Goal: Task Accomplishment & Management: Manage account settings

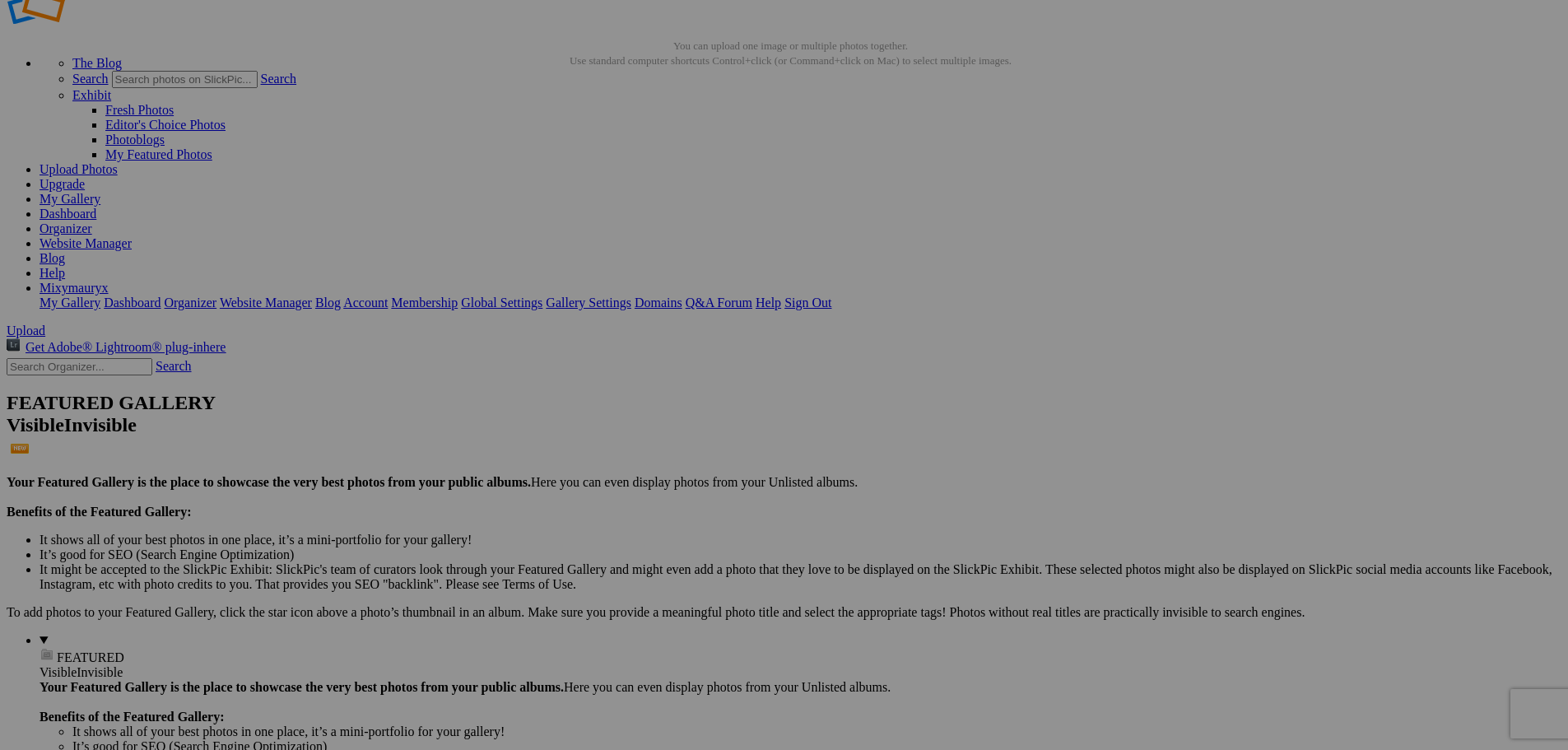
scroll to position [82, 0]
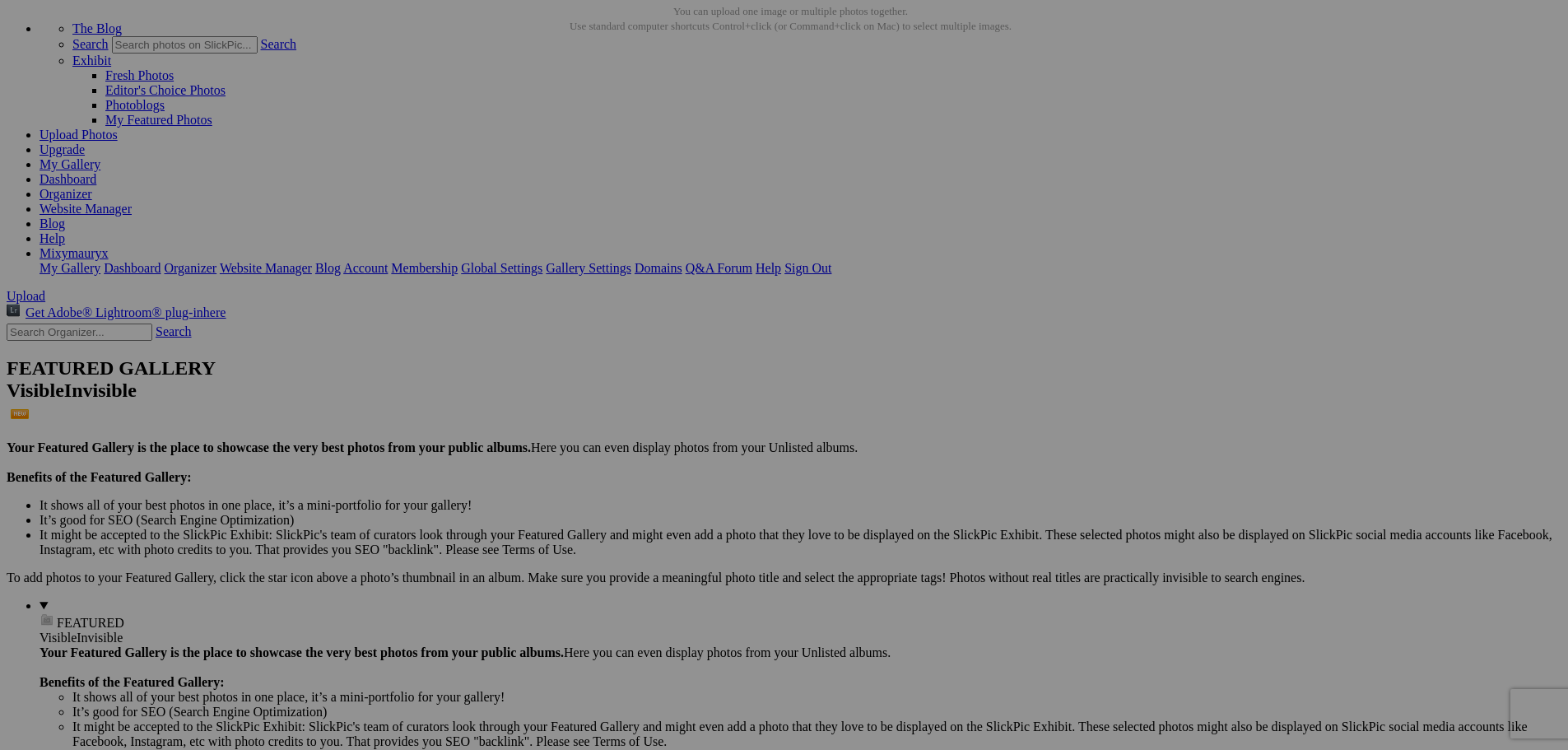
click at [674, 489] on span "Yes" at bounding box center [665, 482] width 19 height 14
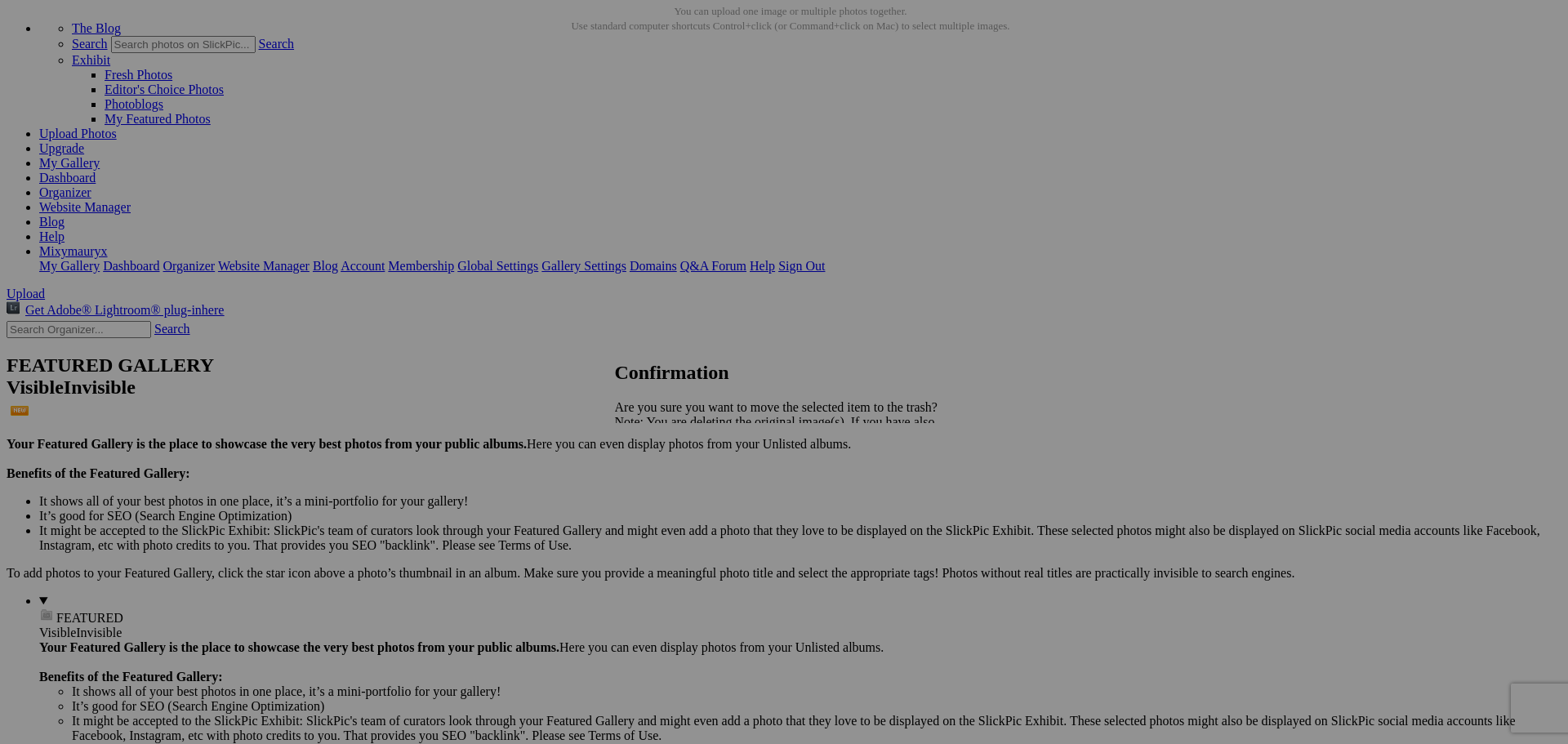
click at [669, 477] on span "Yes" at bounding box center [660, 478] width 19 height 14
drag, startPoint x: 499, startPoint y: 258, endPoint x: 391, endPoint y: 267, distance: 108.4
type input "1"
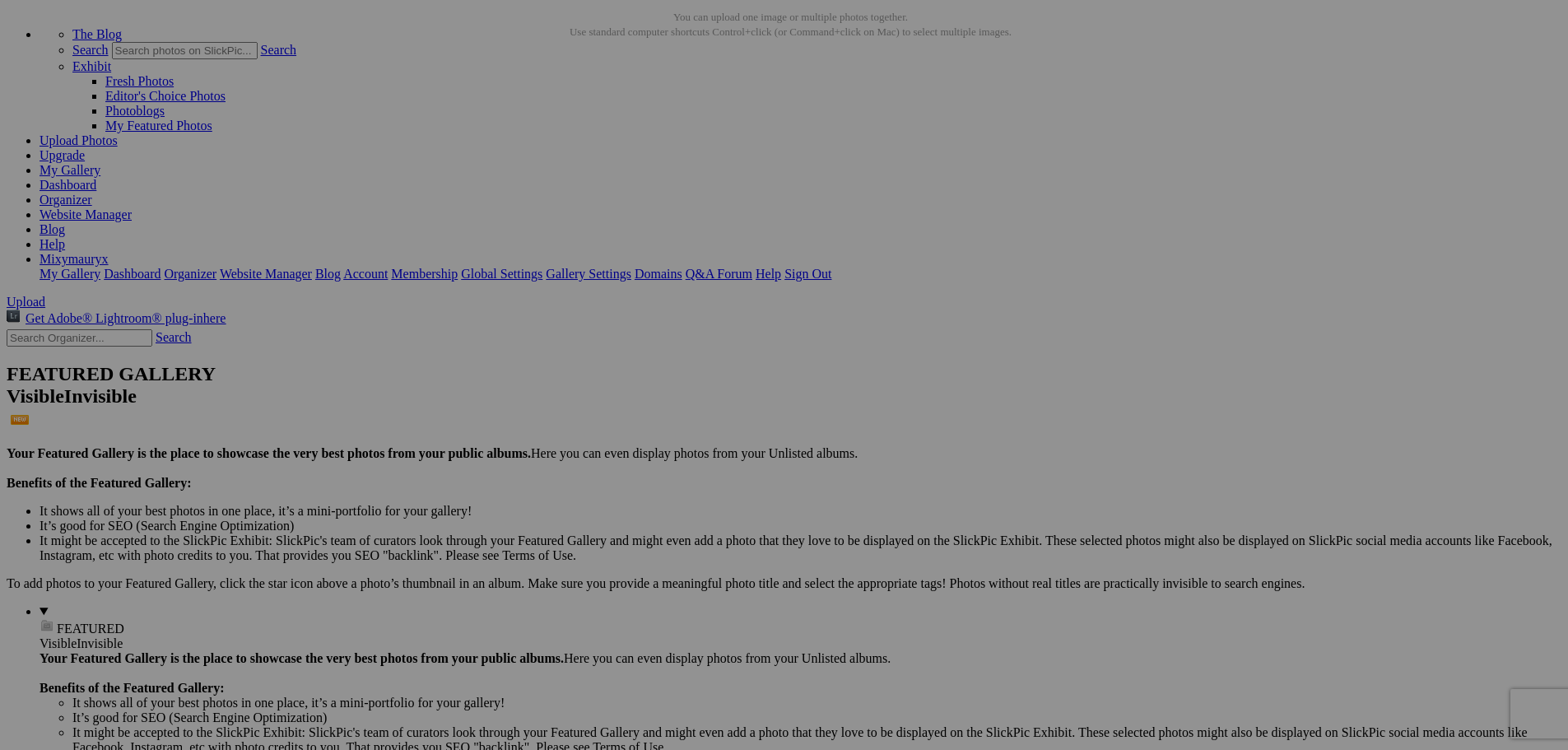
scroll to position [0, 0]
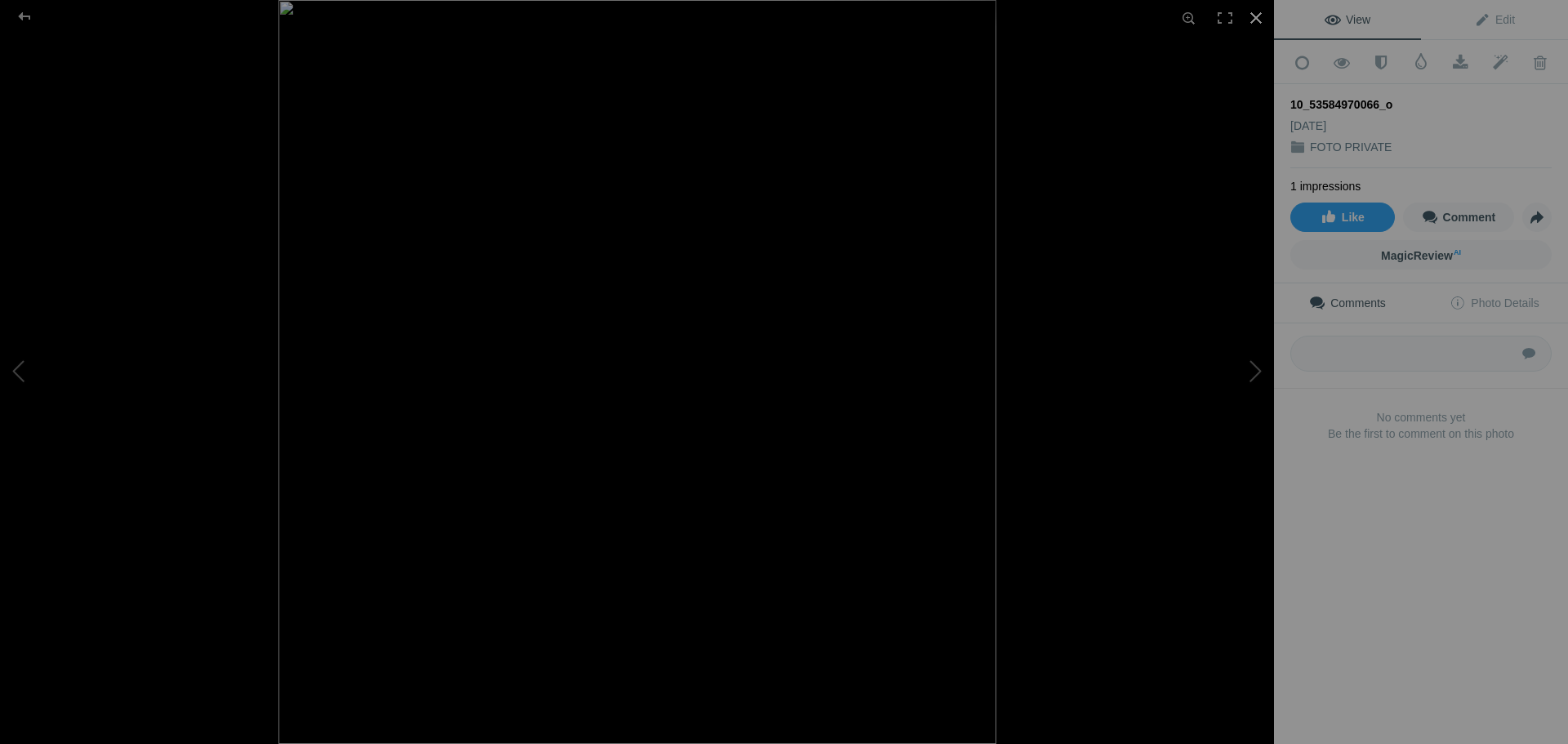
click at [1256, 19] on div at bounding box center [1256, 18] width 36 height 36
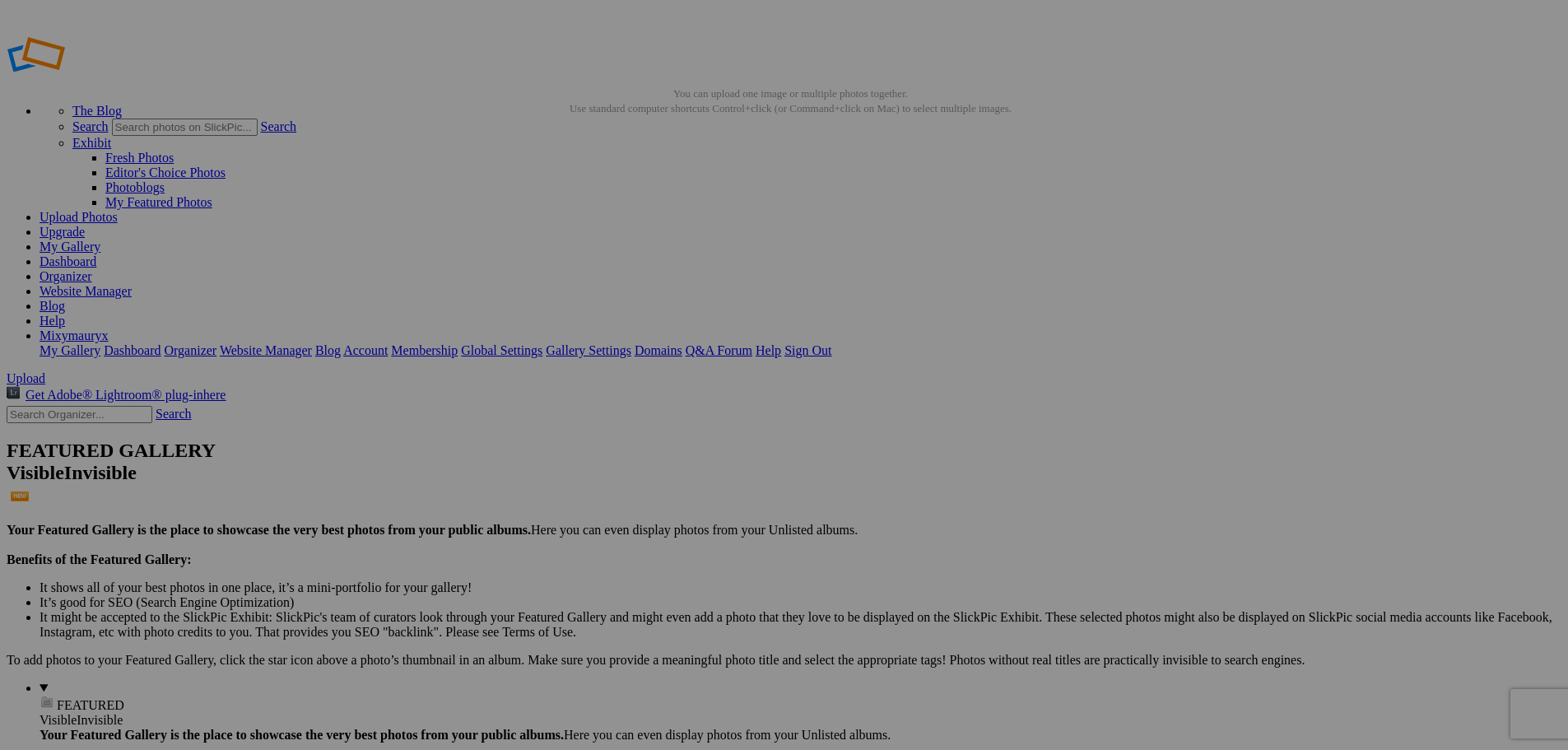
drag, startPoint x: 164, startPoint y: 636, endPoint x: 178, endPoint y: 639, distance: 14.3
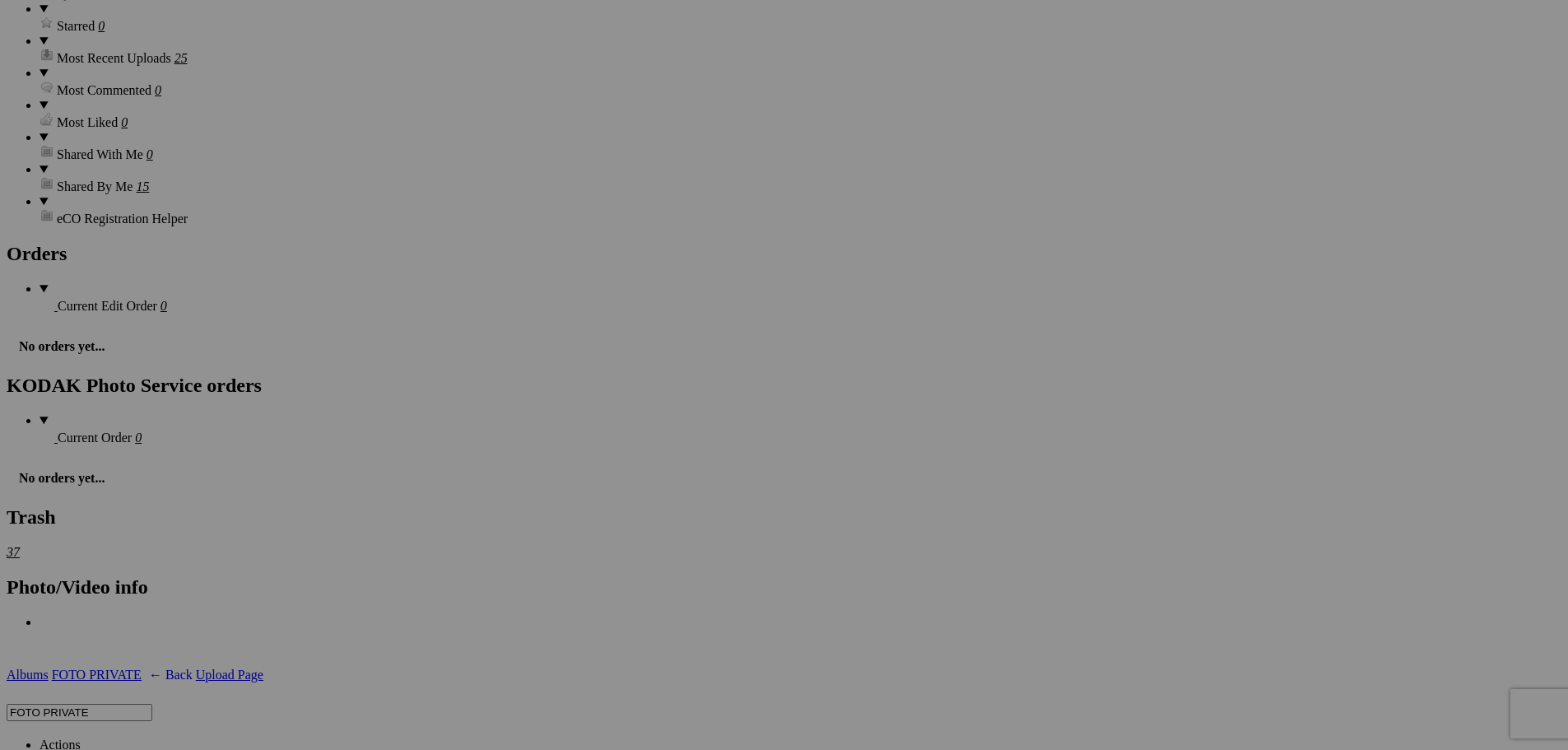
scroll to position [1939, 0]
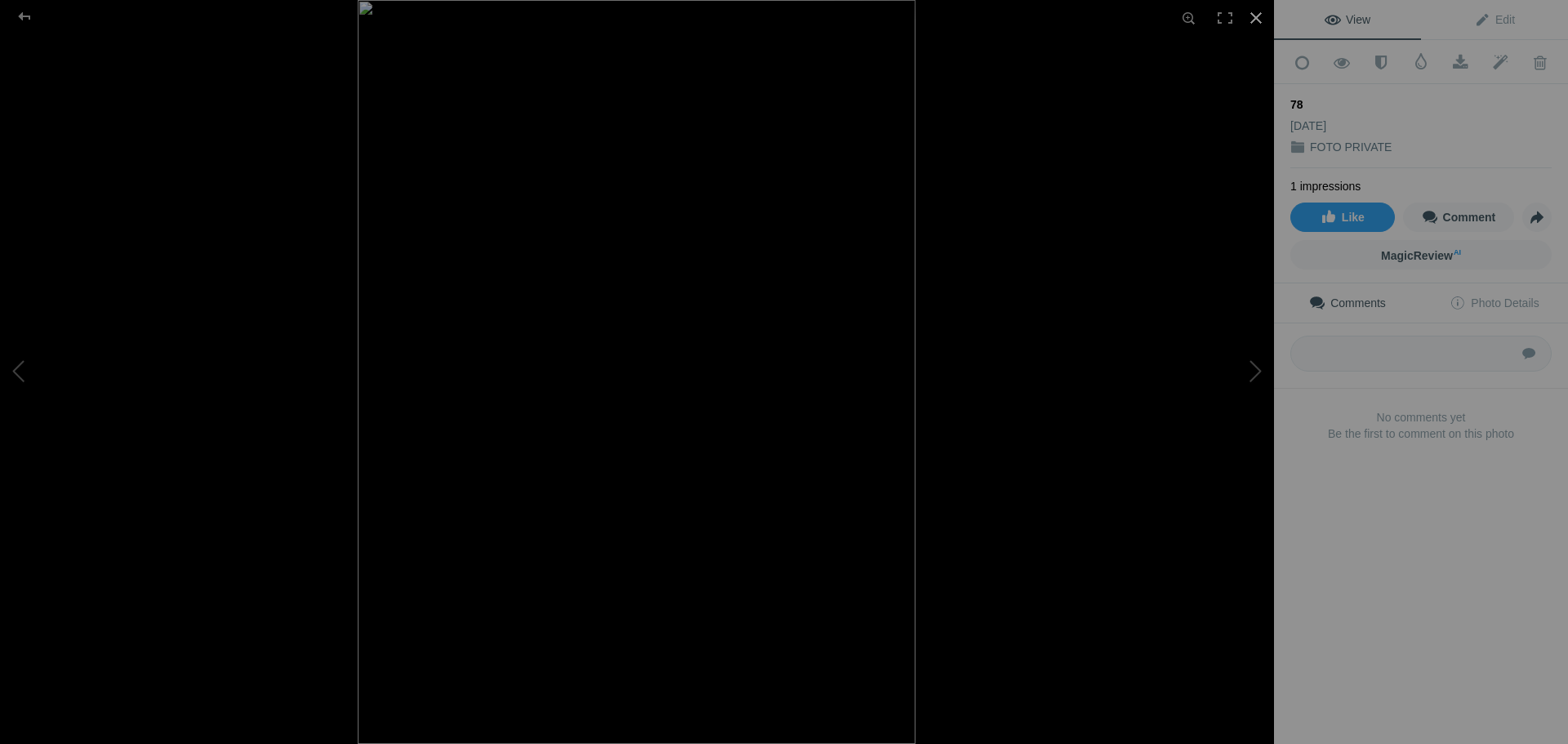
click at [1255, 18] on div at bounding box center [1256, 18] width 36 height 36
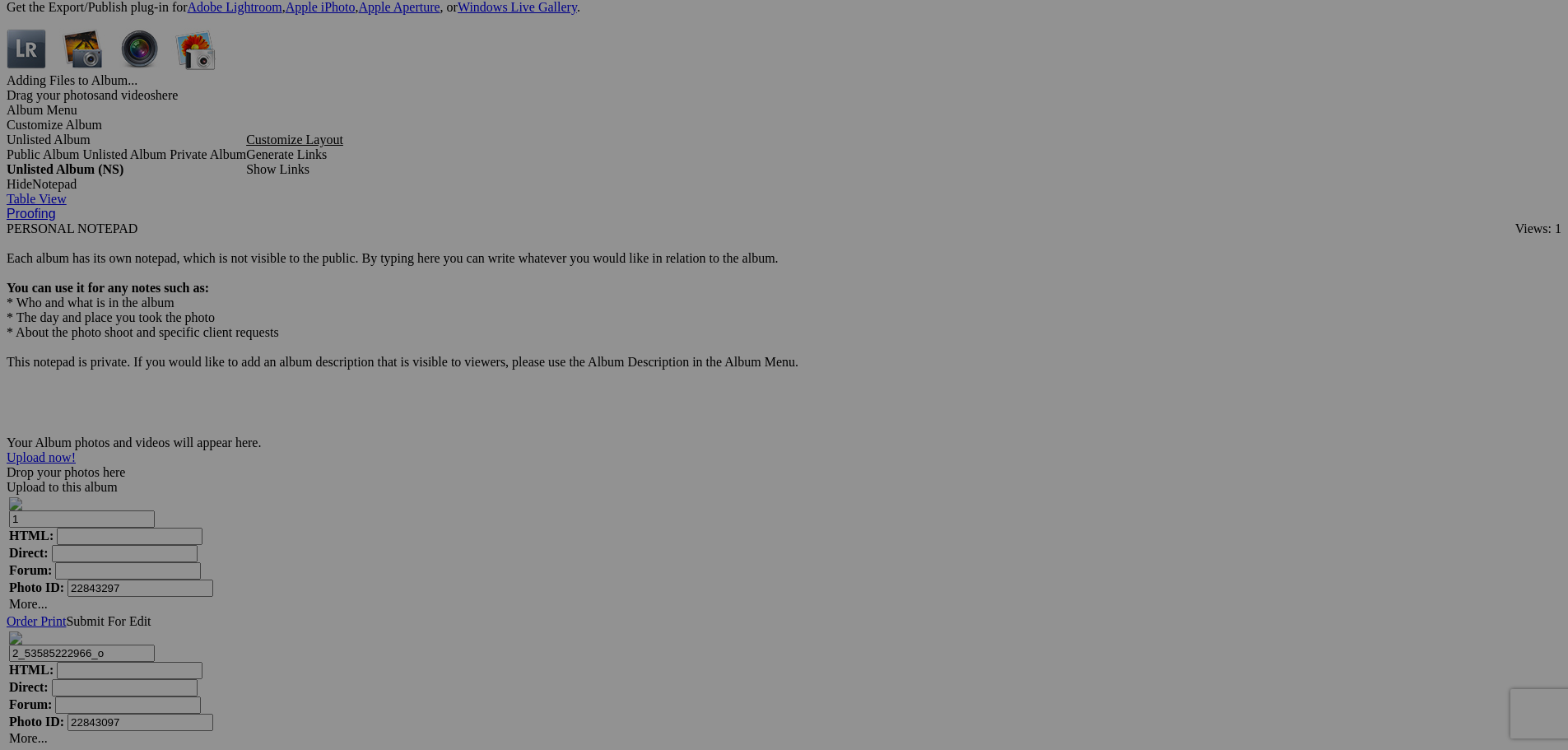
scroll to position [4517, 0]
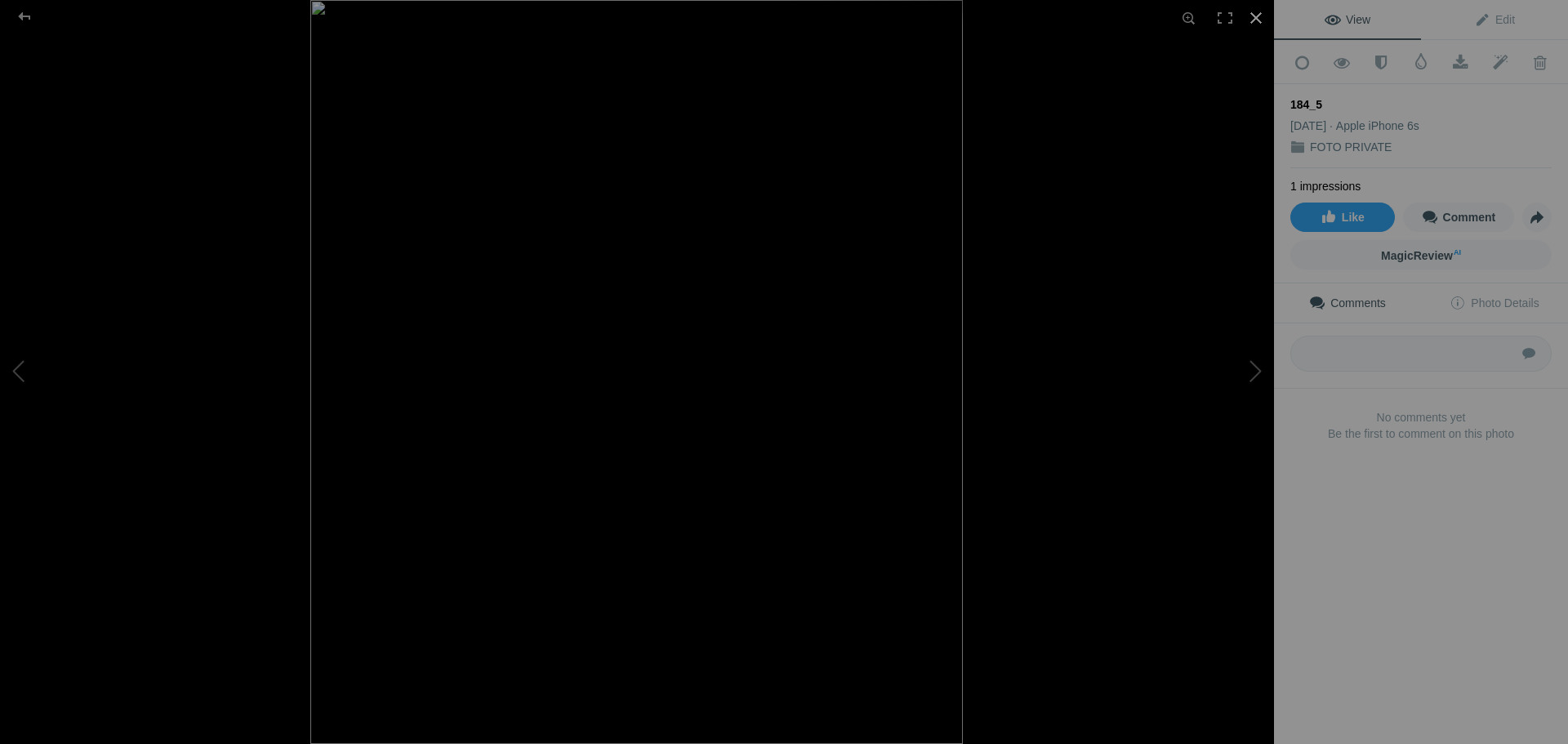
click at [1256, 19] on div at bounding box center [1256, 18] width 36 height 36
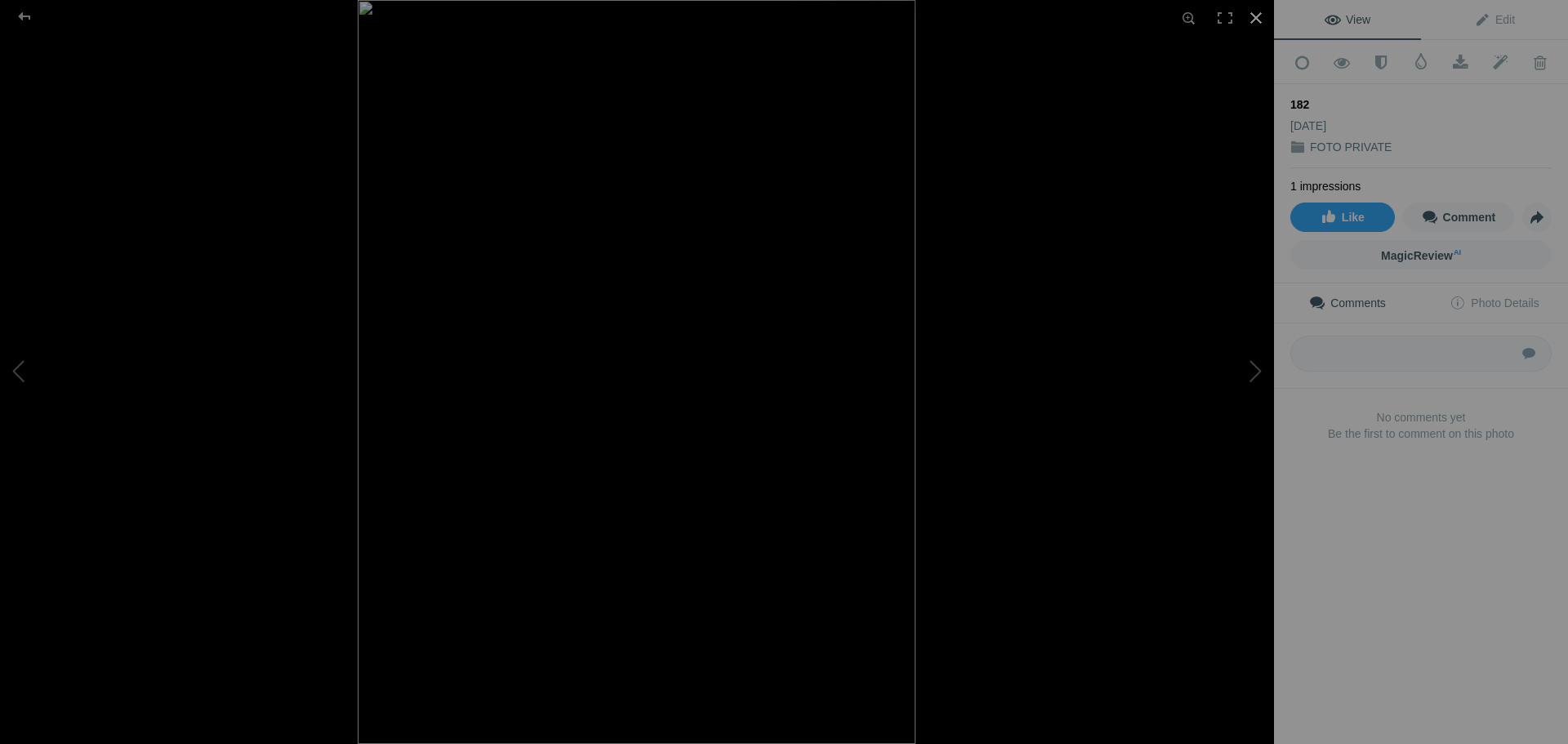
click at [1253, 13] on div at bounding box center [1256, 18] width 36 height 36
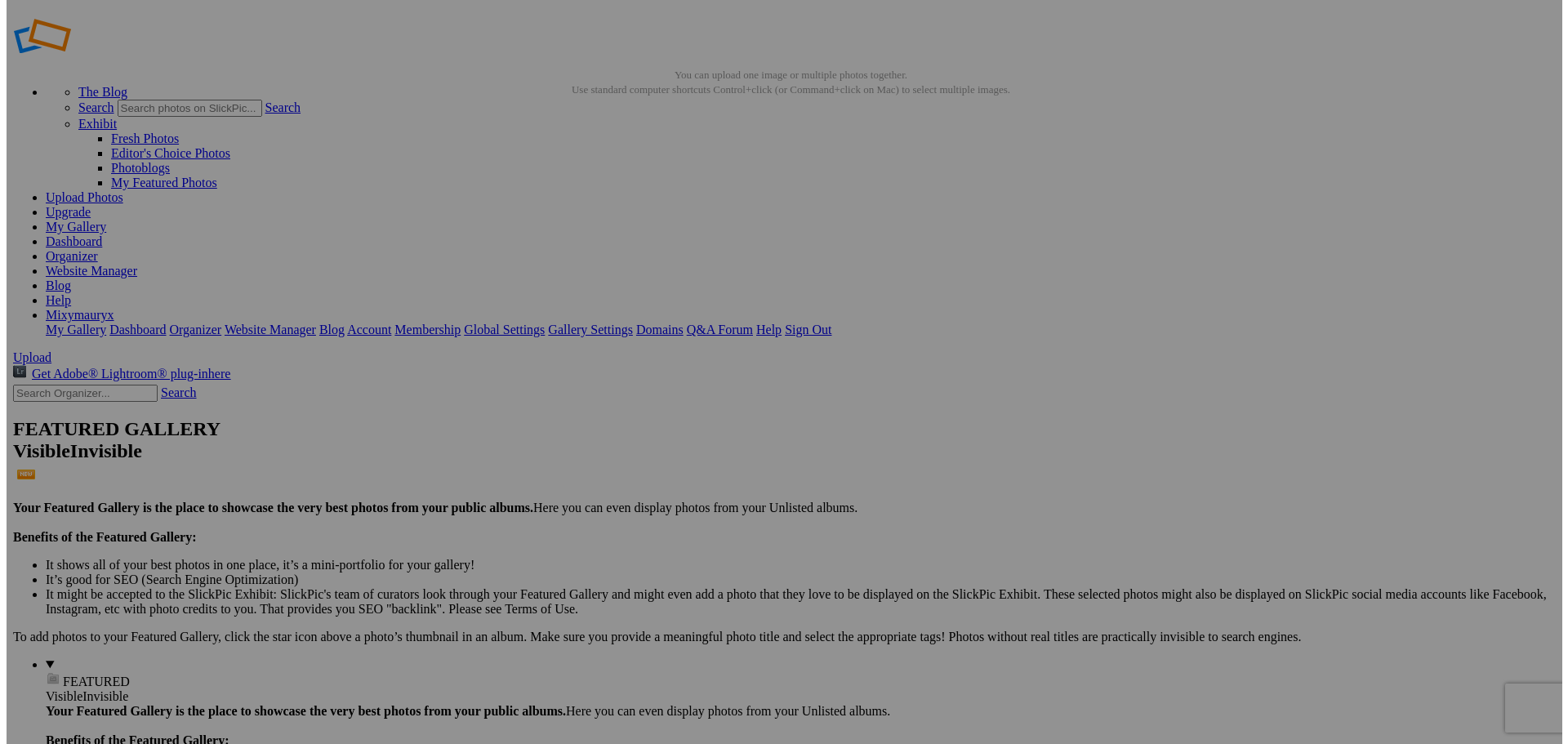
scroll to position [0, 0]
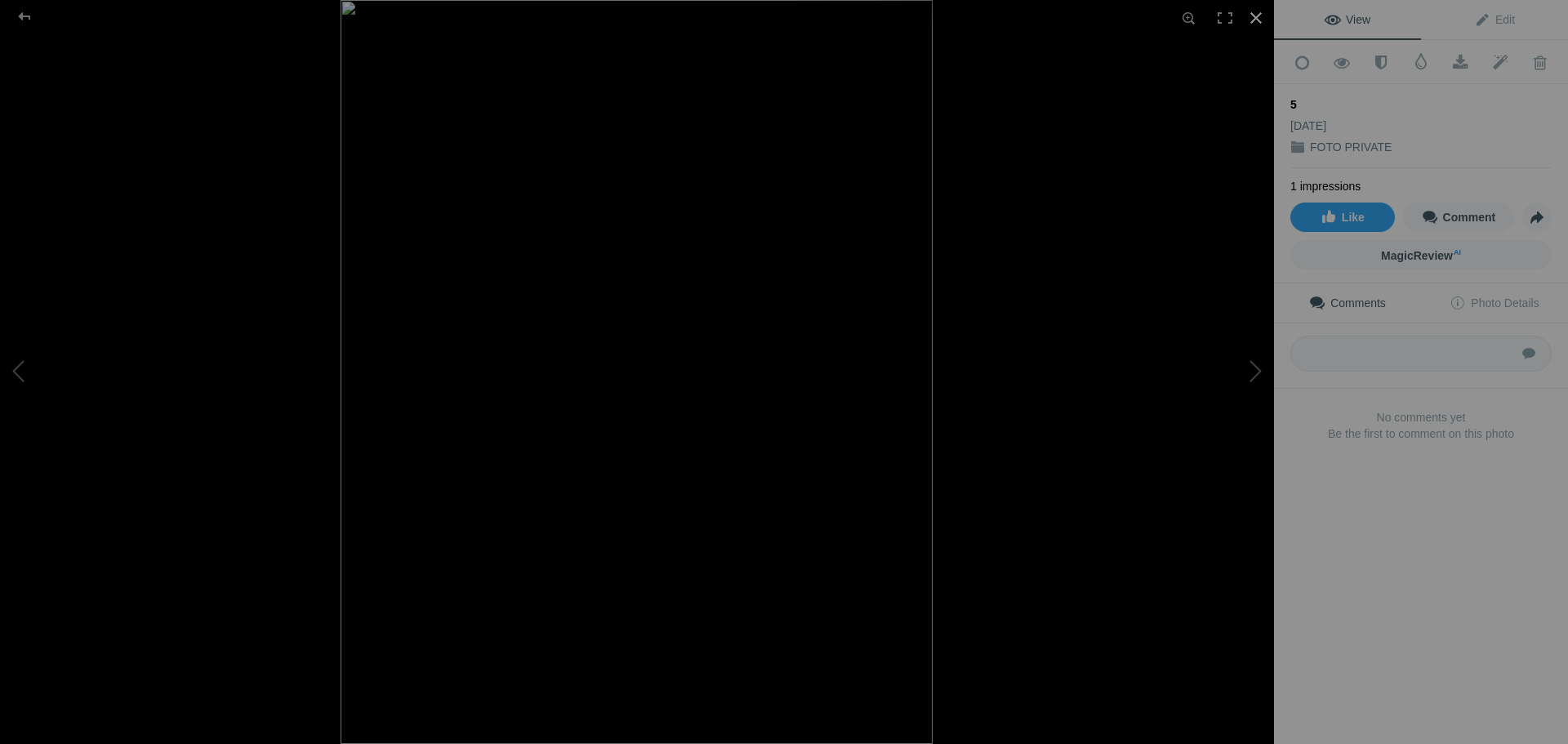
click at [1256, 20] on div at bounding box center [1256, 18] width 36 height 36
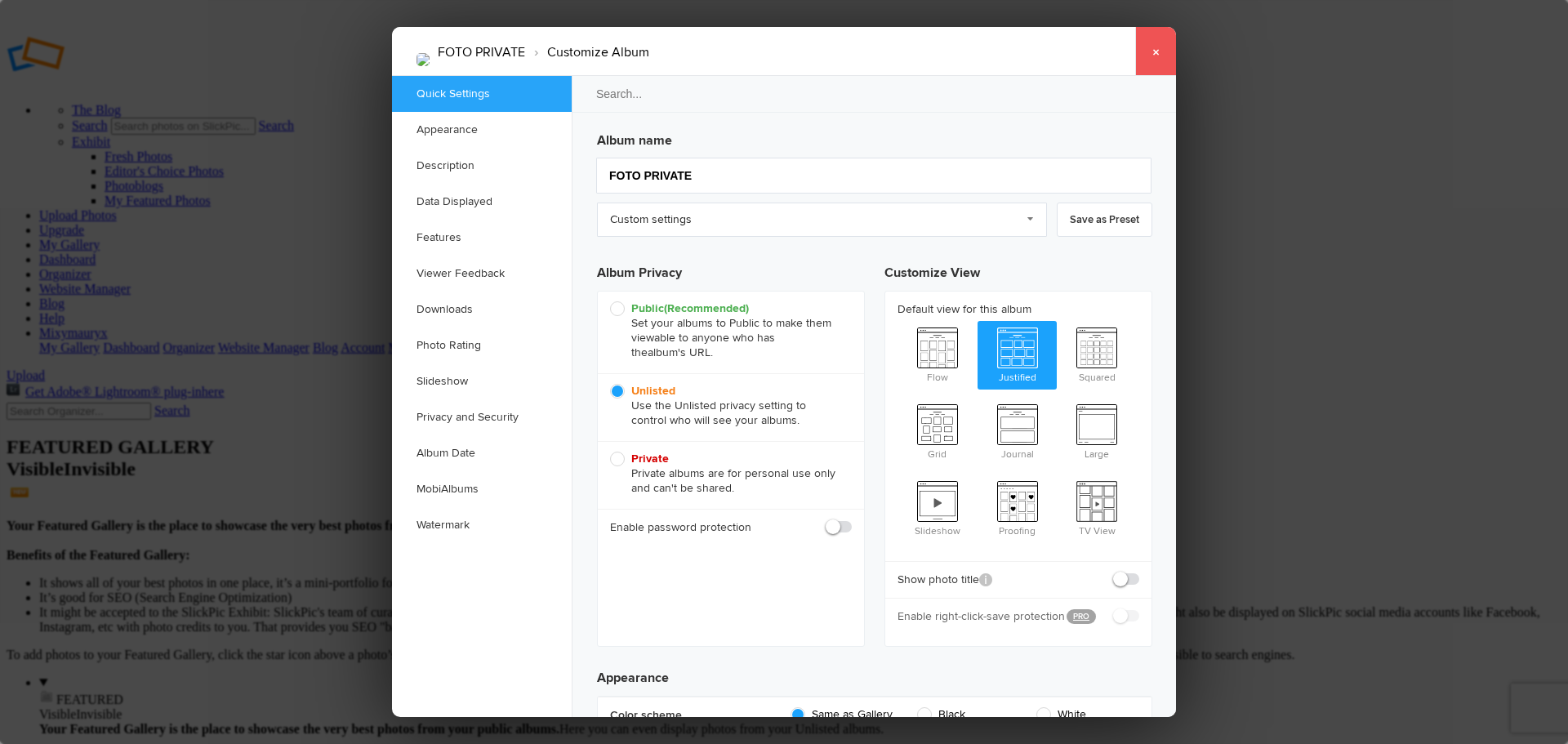
click at [1160, 49] on link "×" at bounding box center [1156, 52] width 41 height 49
